Goal: Transaction & Acquisition: Purchase product/service

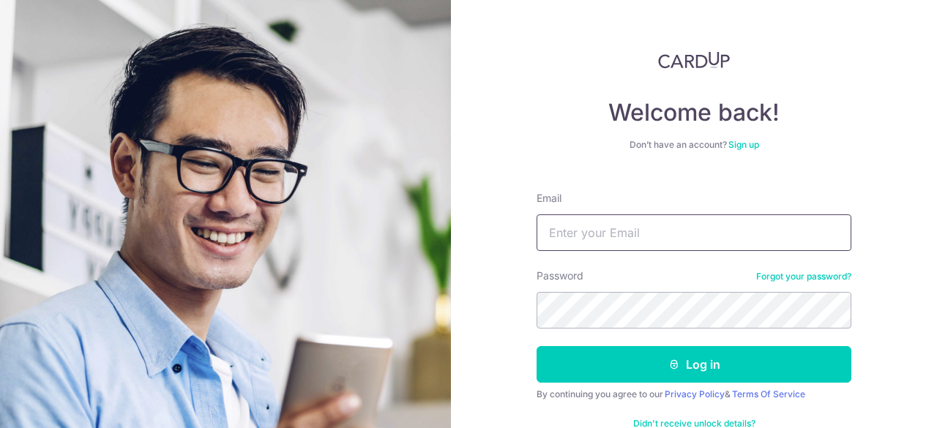
click at [615, 221] on input "Email" at bounding box center [694, 232] width 315 height 37
type input "[EMAIL_ADDRESS][DOMAIN_NAME]"
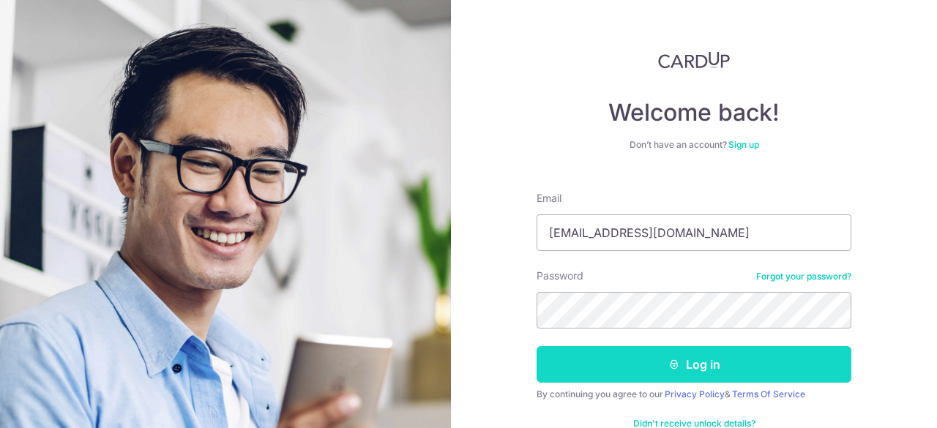
click at [724, 366] on button "Log in" at bounding box center [694, 364] width 315 height 37
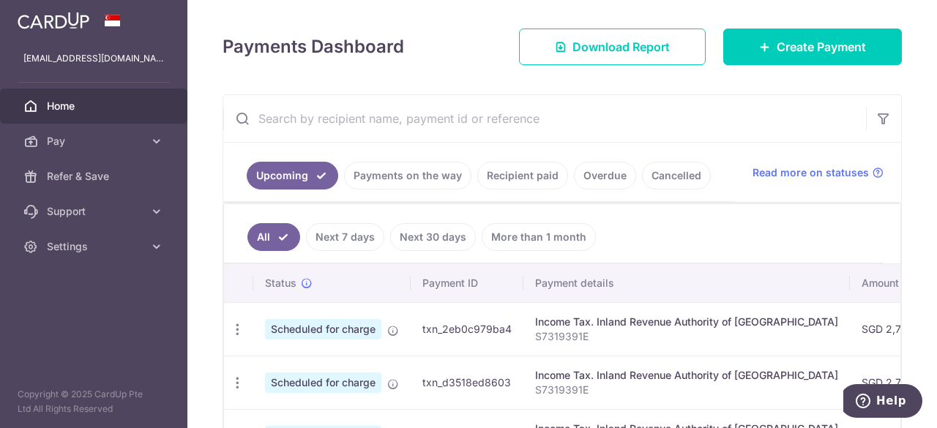
scroll to position [220, 0]
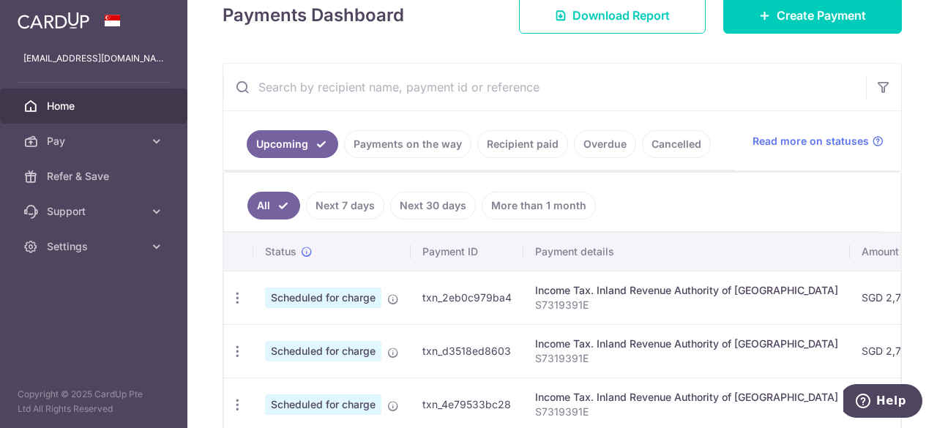
click at [521, 146] on link "Recipient paid" at bounding box center [522, 144] width 91 height 28
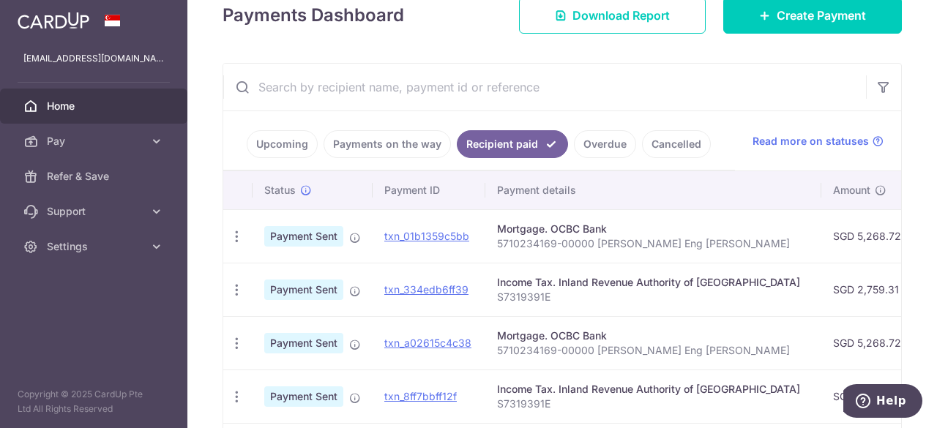
scroll to position [293, 0]
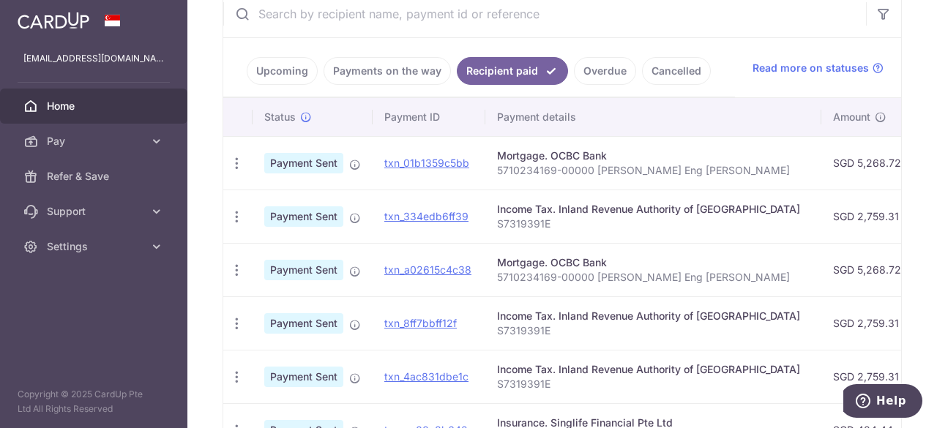
click at [638, 165] on p "5710234169-00000 [PERSON_NAME] Eng [PERSON_NAME]" at bounding box center [653, 170] width 313 height 15
click at [243, 163] on icon "button" at bounding box center [236, 163] width 15 height 15
click at [823, 165] on td "SGD 5,268.72" at bounding box center [871, 162] width 100 height 53
click at [158, 147] on icon at bounding box center [156, 141] width 15 height 15
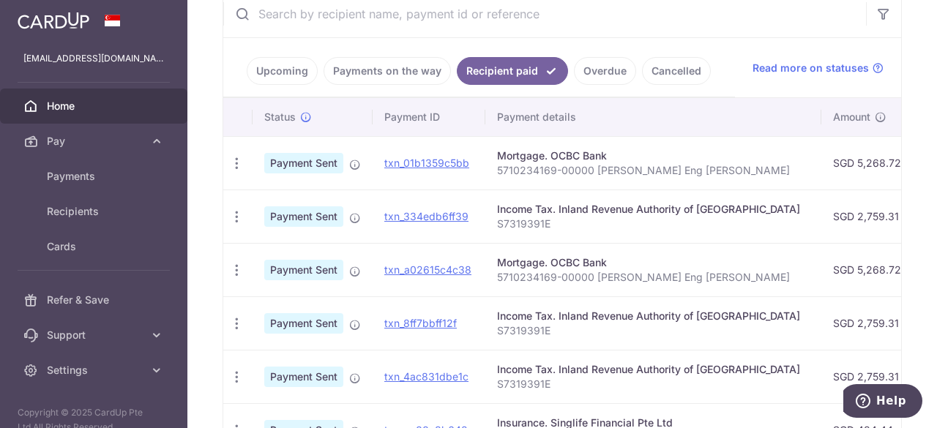
click at [56, 105] on span "Home" at bounding box center [95, 106] width 97 height 15
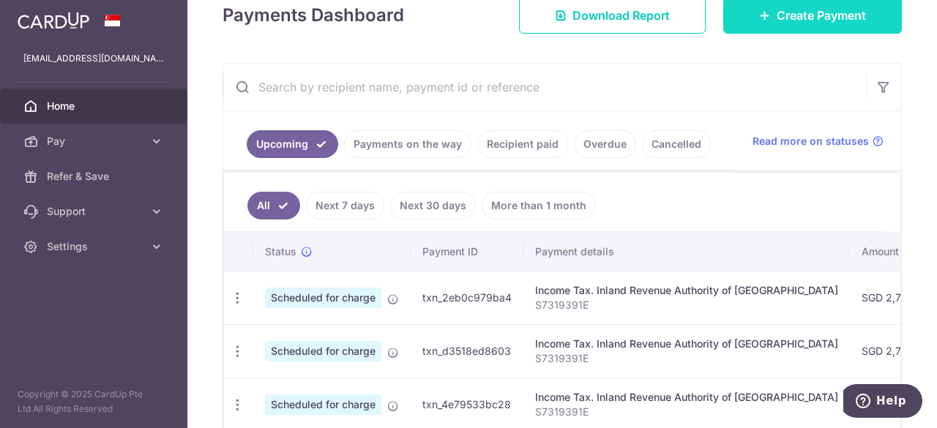
scroll to position [146, 0]
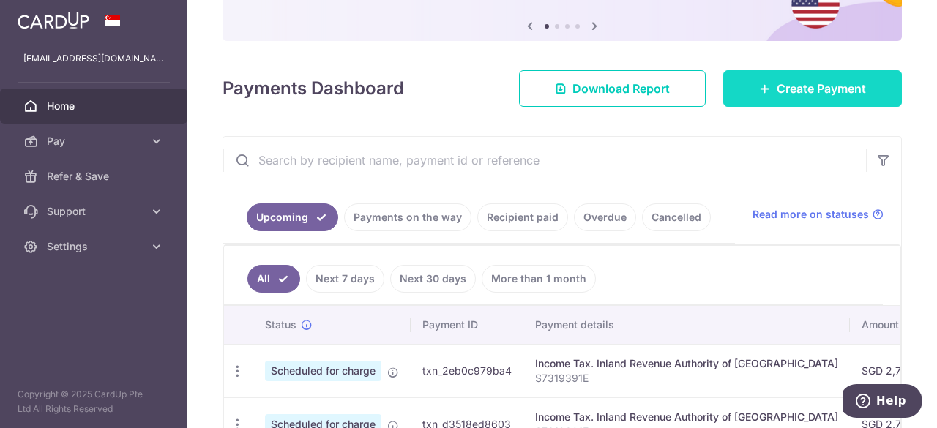
click at [812, 89] on span "Create Payment" at bounding box center [821, 89] width 89 height 18
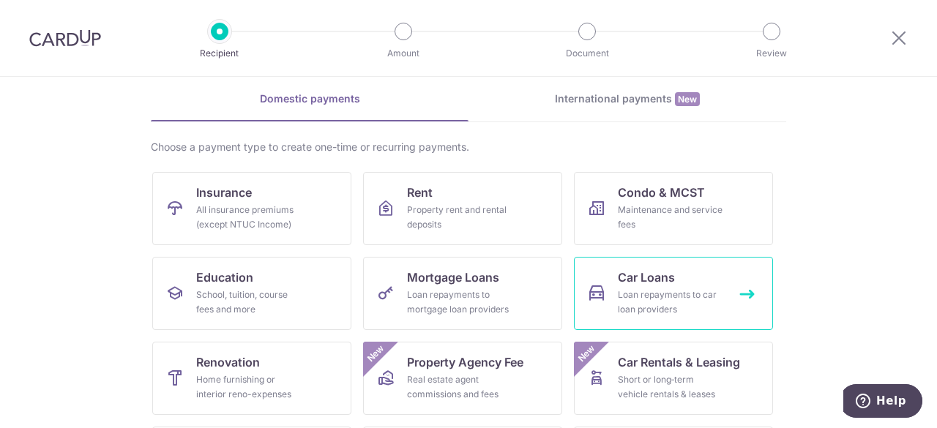
scroll to position [146, 0]
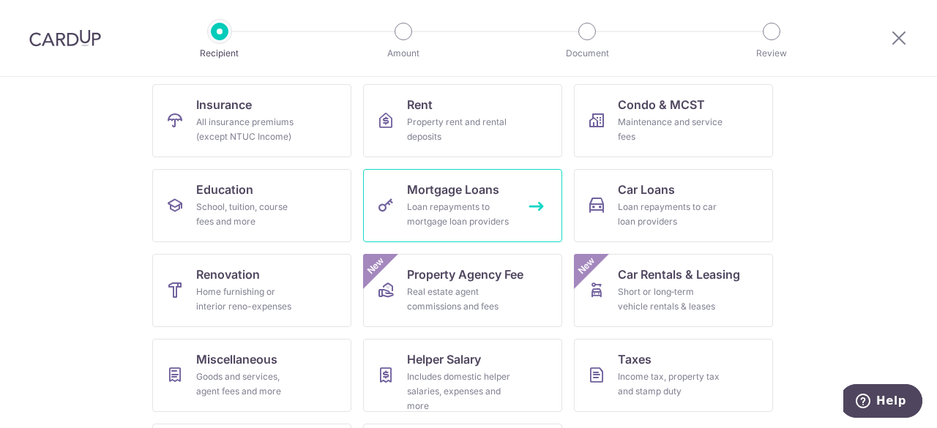
click at [521, 203] on link "Mortgage Loans Loan repayments to mortgage loan providers" at bounding box center [462, 205] width 199 height 73
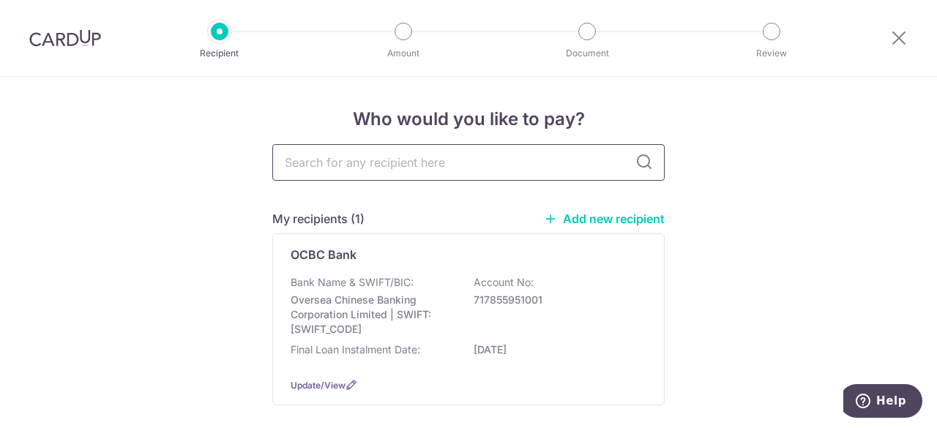
click at [451, 168] on input "text" at bounding box center [468, 162] width 392 height 37
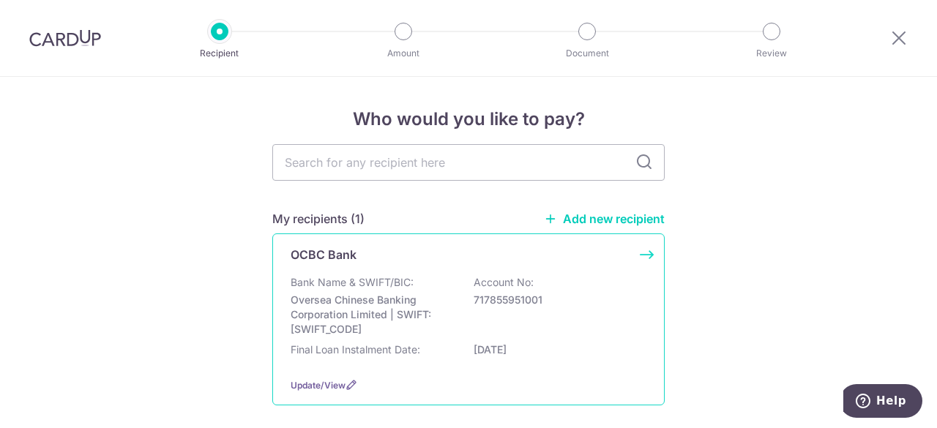
click at [426, 290] on div "Bank Name & SWIFT/BIC: Oversea Chinese Banking Corporation Limited | SWIFT: OCB…" at bounding box center [469, 305] width 356 height 61
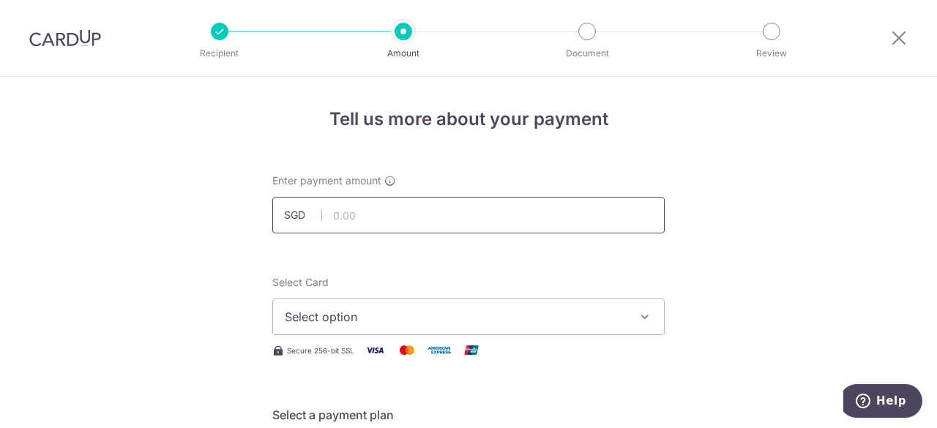
click at [422, 217] on input "text" at bounding box center [468, 215] width 392 height 37
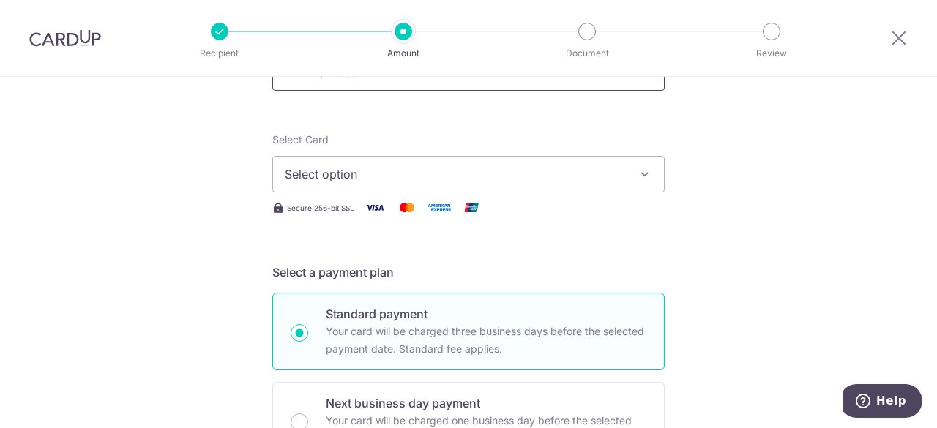
scroll to position [146, 0]
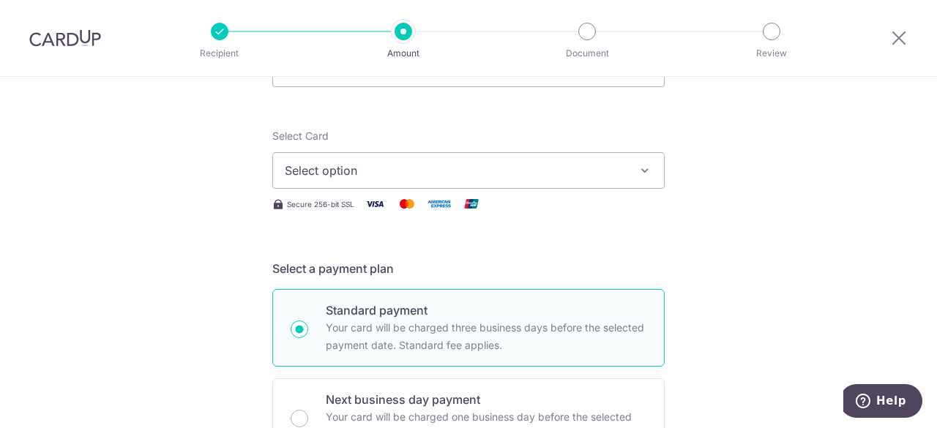
type input "5,268.72"
click at [520, 166] on span "Select option" at bounding box center [455, 171] width 341 height 18
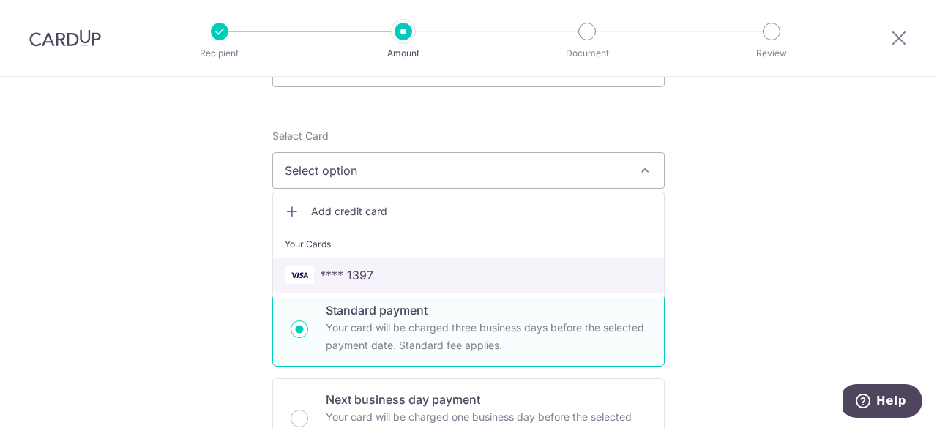
click at [369, 269] on span "**** 1397" at bounding box center [468, 275] width 367 height 18
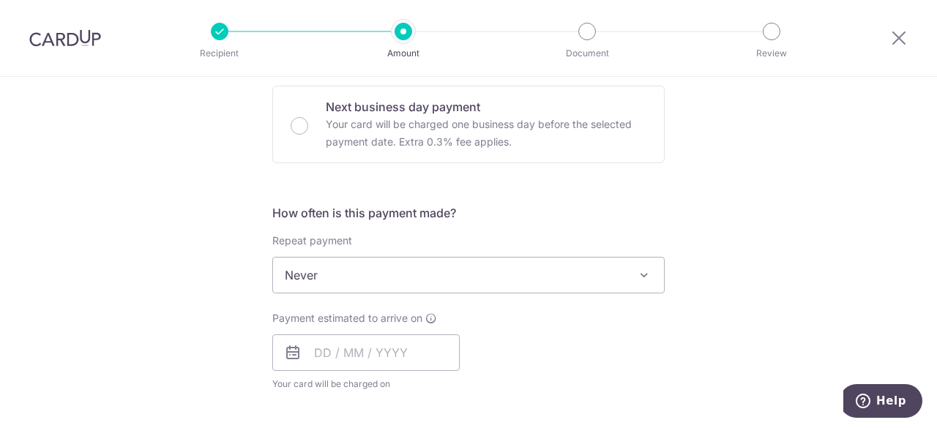
scroll to position [366, 0]
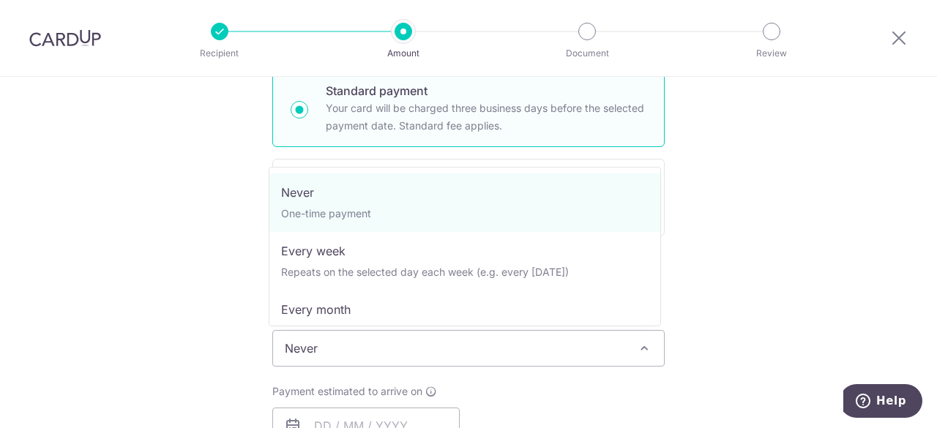
click at [392, 345] on span "Never" at bounding box center [468, 348] width 391 height 35
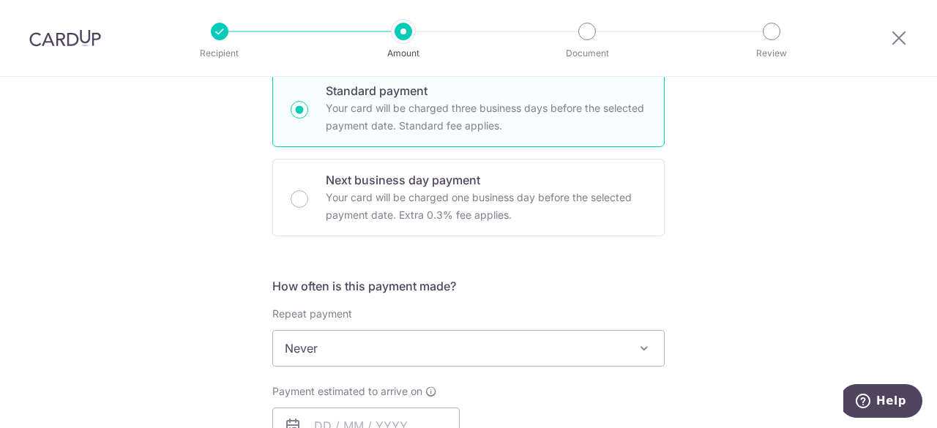
click at [725, 241] on div "Tell us more about your payment Enter payment amount SGD 5,268.72 5268.72 Selec…" at bounding box center [468, 373] width 937 height 1324
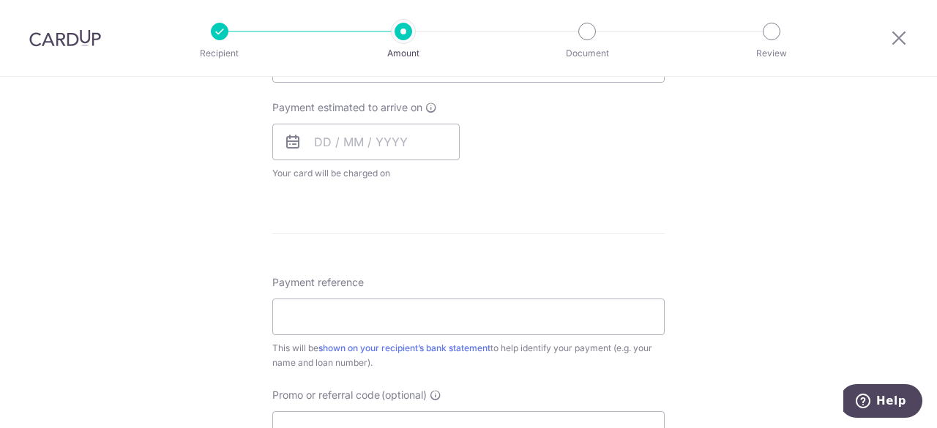
scroll to position [659, 0]
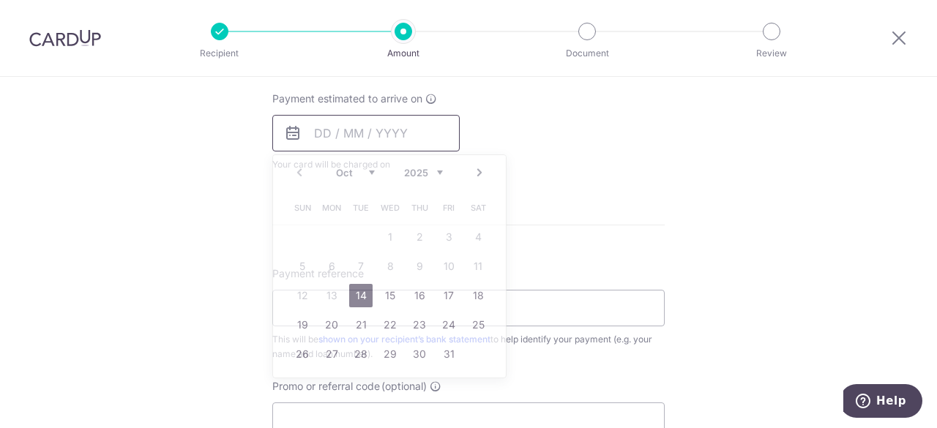
click at [315, 127] on input "text" at bounding box center [365, 133] width 187 height 37
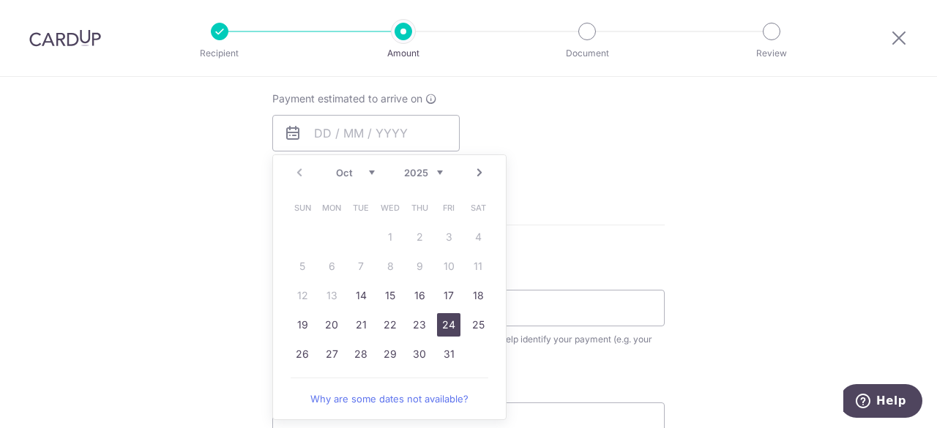
click at [446, 321] on link "24" at bounding box center [448, 324] width 23 height 23
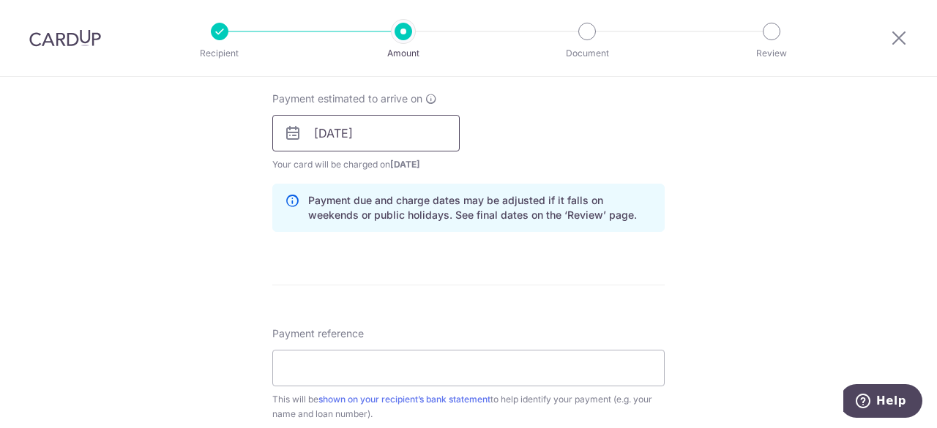
click at [356, 141] on input "[DATE]" at bounding box center [365, 133] width 187 height 37
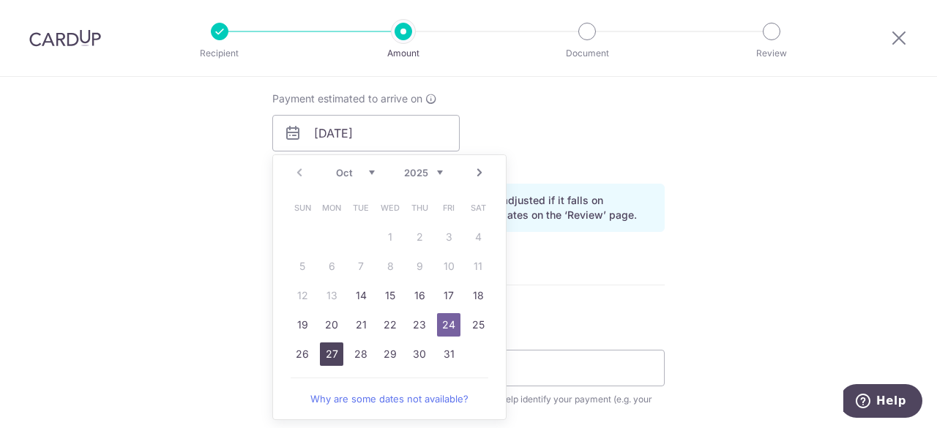
click at [334, 352] on link "27" at bounding box center [331, 354] width 23 height 23
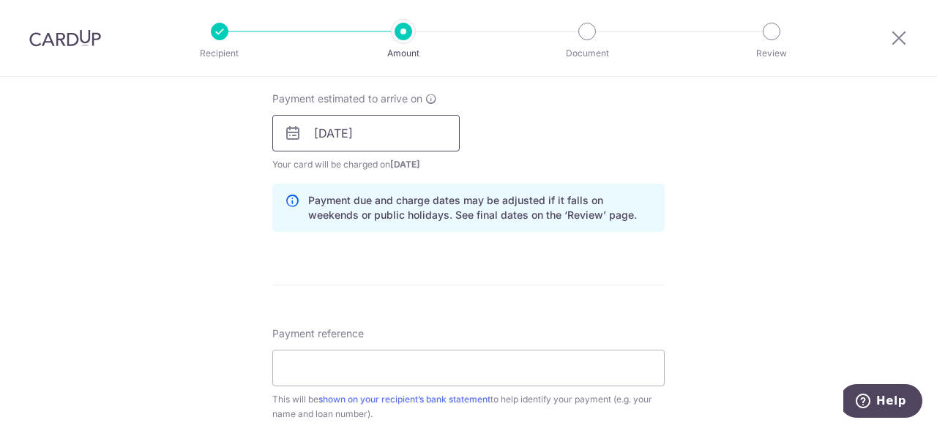
click at [430, 132] on input "27/10/2025" at bounding box center [365, 133] width 187 height 37
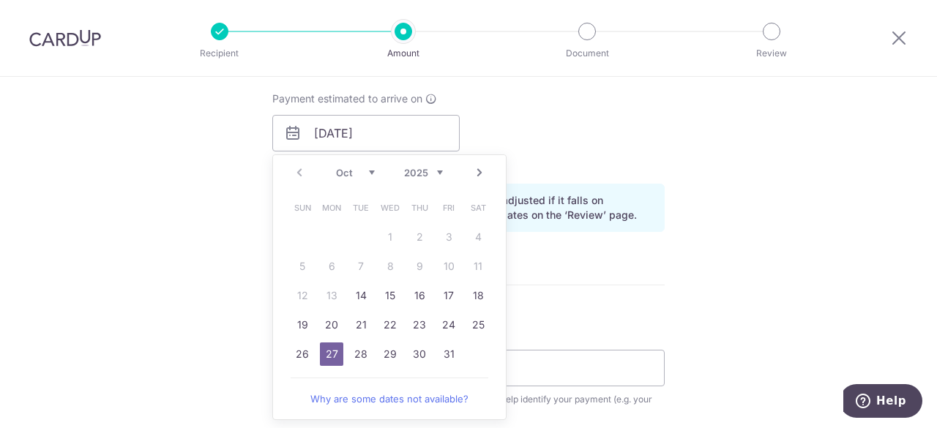
click at [577, 102] on div "Payment estimated to arrive on 27/10/2025 Prev Next Oct Nov Dec 2025 2026 2027 …" at bounding box center [468, 131] width 410 height 81
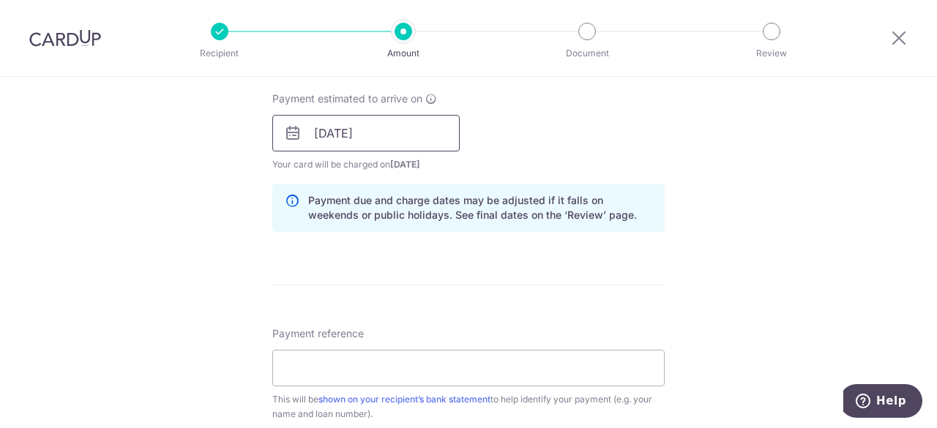
click at [395, 139] on input "27/10/2025" at bounding box center [365, 133] width 187 height 37
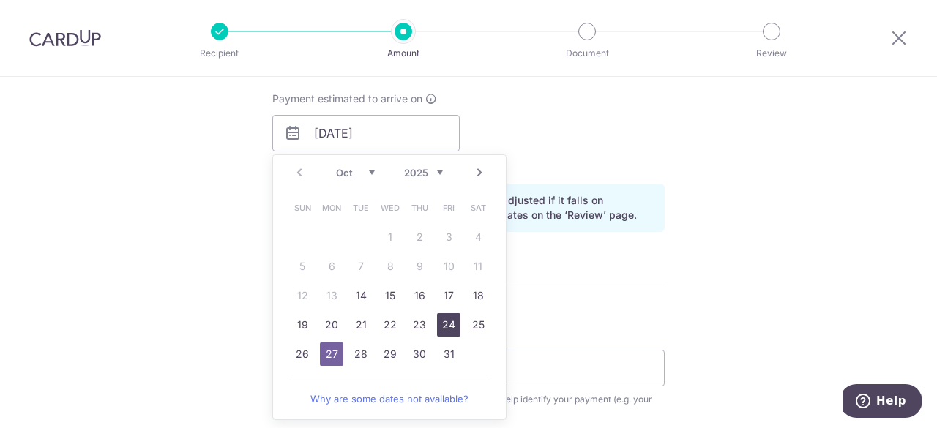
click at [446, 328] on link "24" at bounding box center [448, 324] width 23 height 23
type input "[DATE]"
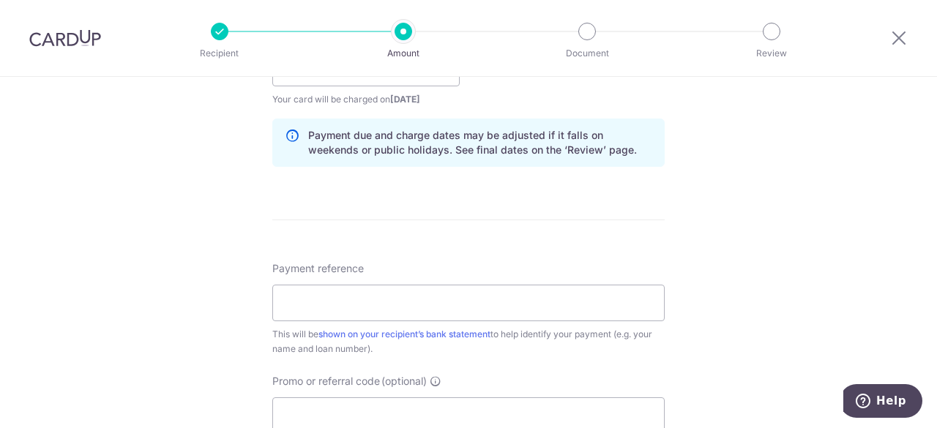
scroll to position [805, 0]
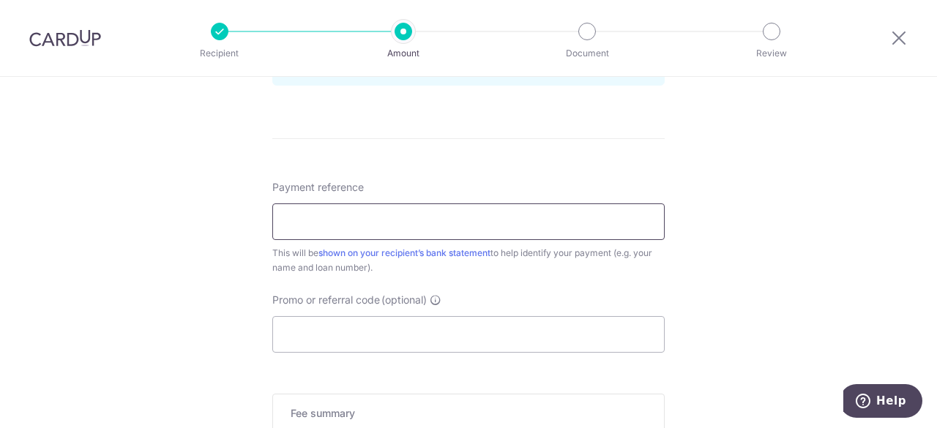
click at [322, 222] on input "Payment reference" at bounding box center [468, 221] width 392 height 37
type input "5710234169-00000 [PERSON_NAME] Eng [PERSON_NAME]"
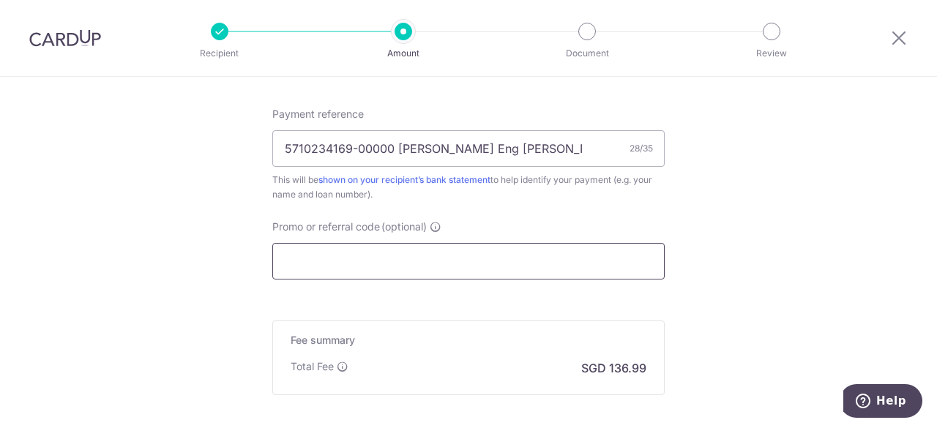
click at [441, 262] on input "Promo or referral code (optional)" at bounding box center [468, 261] width 392 height 37
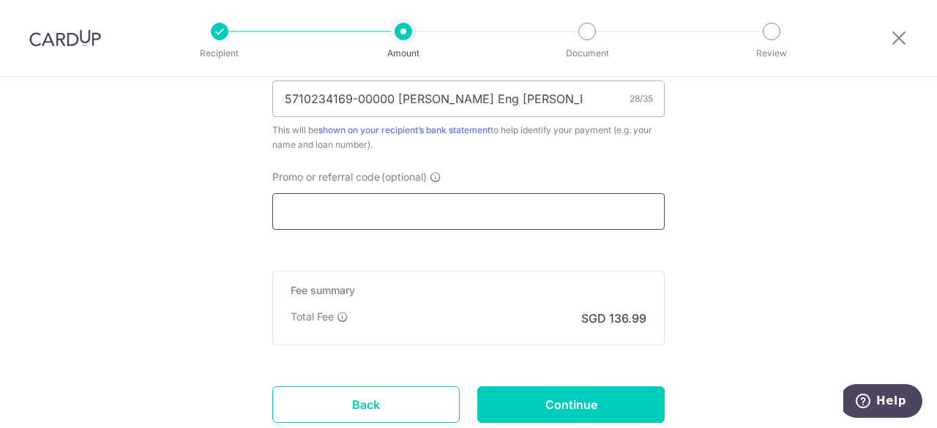
scroll to position [952, 0]
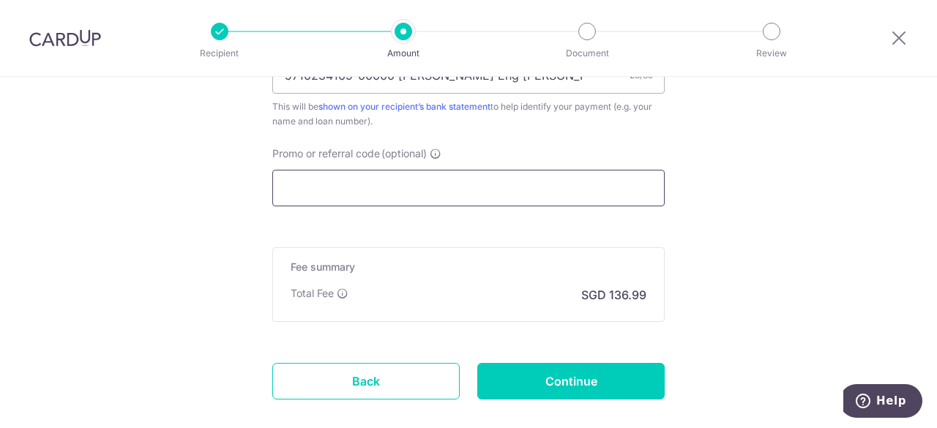
click at [329, 182] on input "Promo or referral code (optional)" at bounding box center [468, 188] width 392 height 37
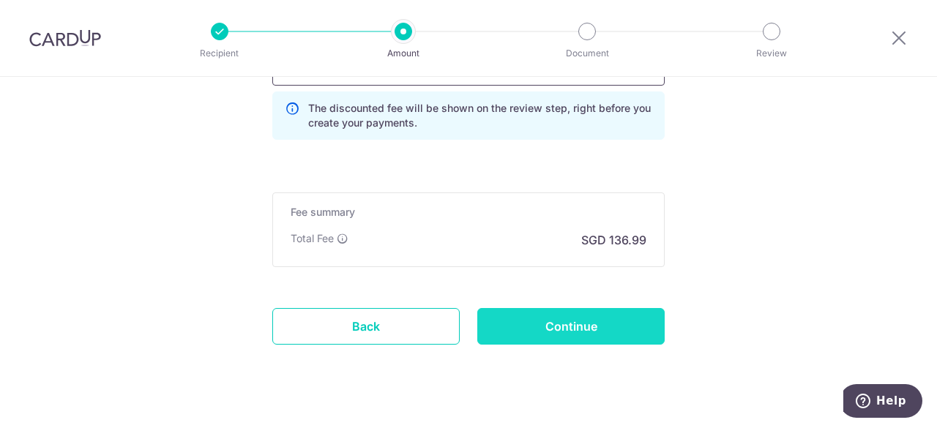
scroll to position [1094, 0]
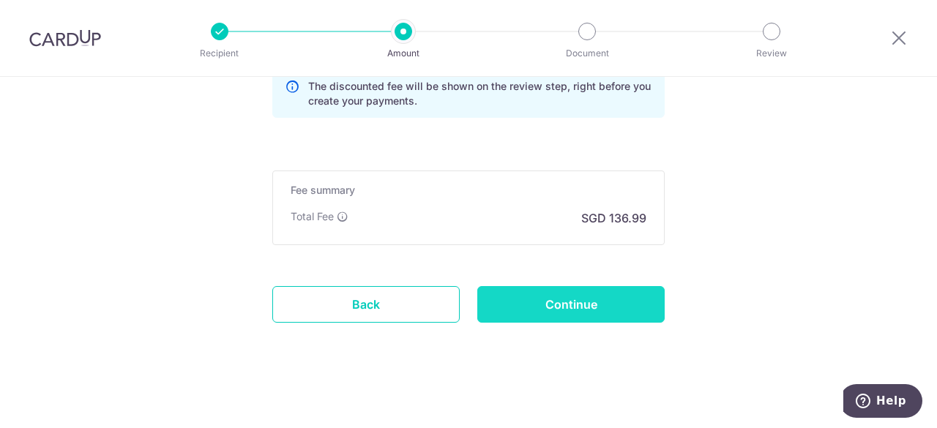
type input "OCBC195"
click at [583, 294] on input "Continue" at bounding box center [570, 304] width 187 height 37
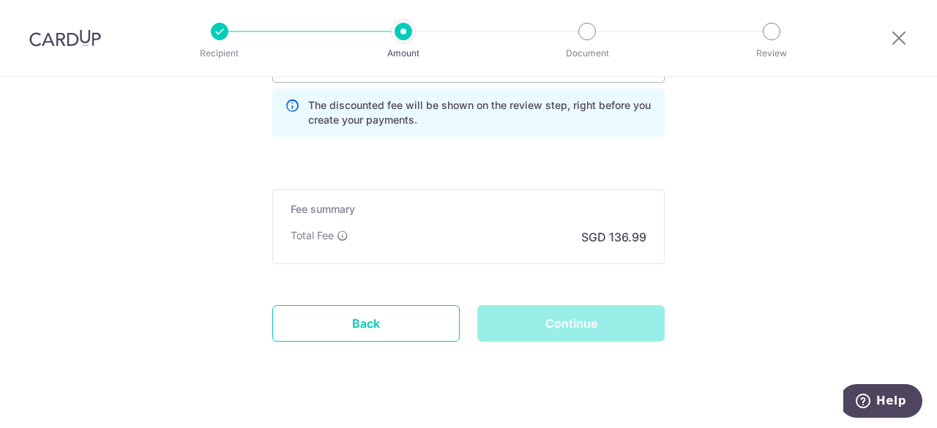
scroll to position [1021, 0]
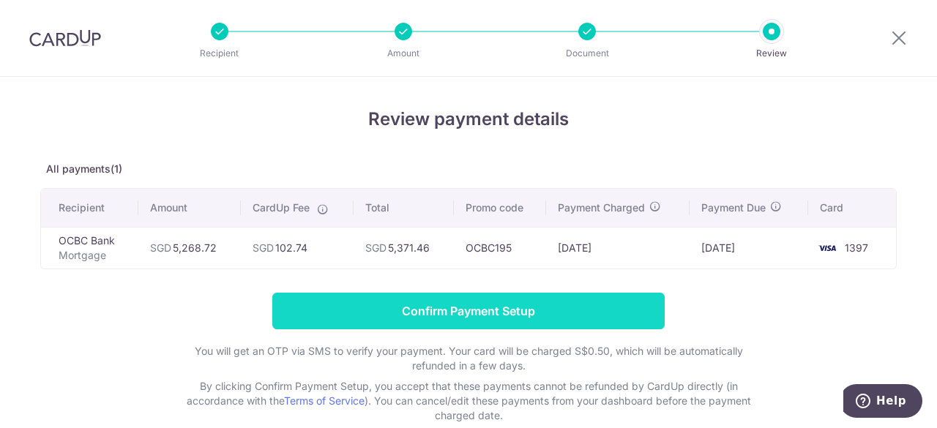
click at [533, 308] on input "Confirm Payment Setup" at bounding box center [468, 311] width 392 height 37
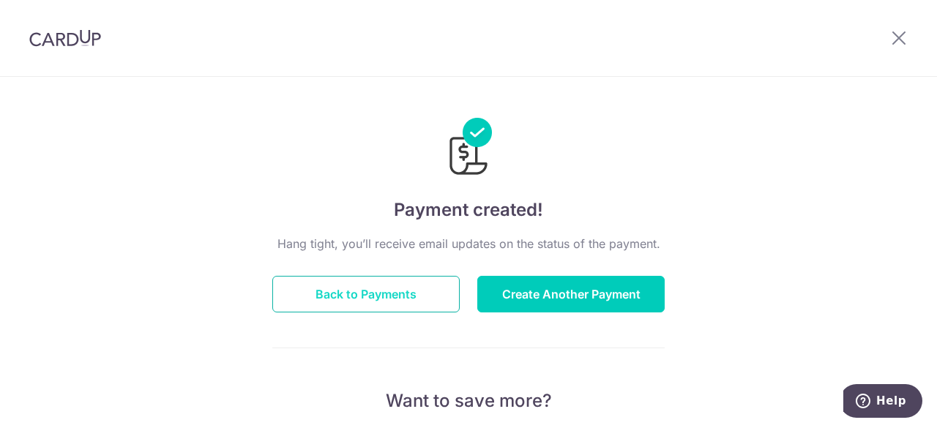
click at [341, 299] on button "Back to Payments" at bounding box center [365, 294] width 187 height 37
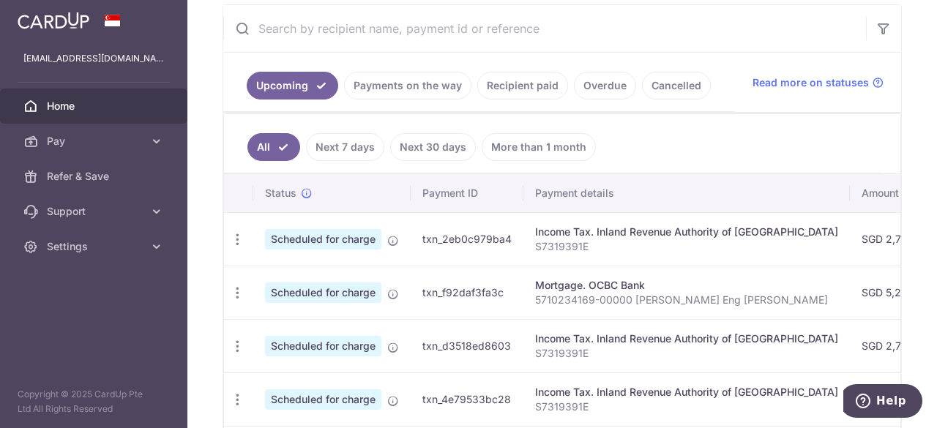
scroll to position [439, 0]
